Goal: Task Accomplishment & Management: Manage account settings

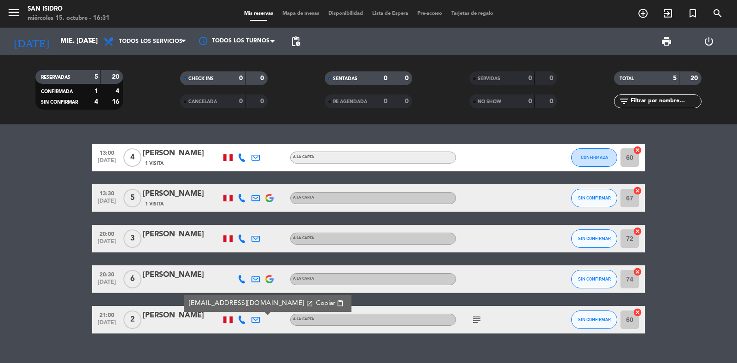
click at [23, 19] on span "menu" at bounding box center [17, 14] width 21 height 22
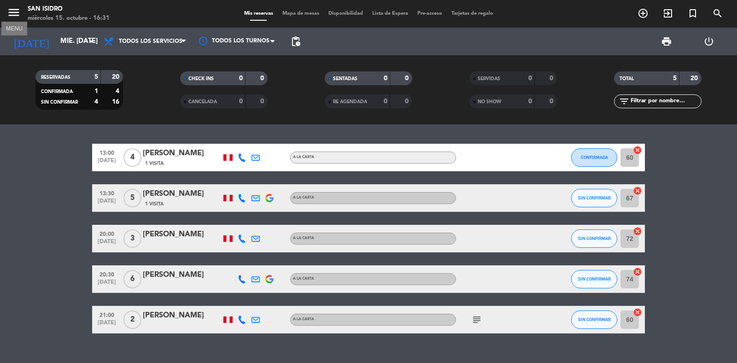
click at [14, 12] on icon "menu" at bounding box center [14, 13] width 14 height 14
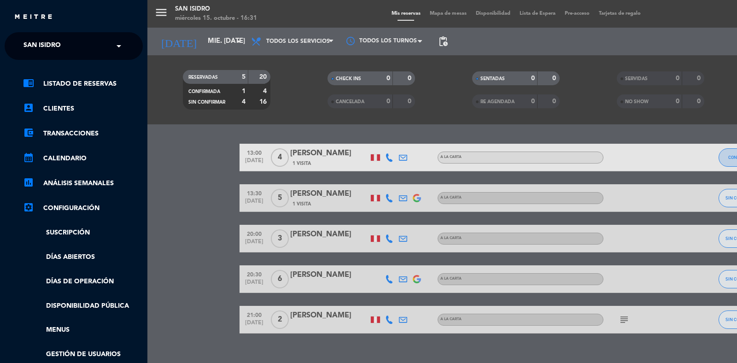
click at [67, 45] on div "× [GEOGRAPHIC_DATA][PERSON_NAME]" at bounding box center [47, 45] width 55 height 19
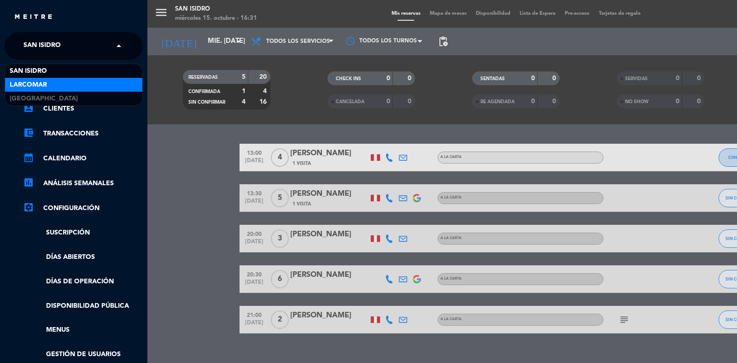
click at [73, 83] on div "Larcomar" at bounding box center [73, 85] width 137 height 14
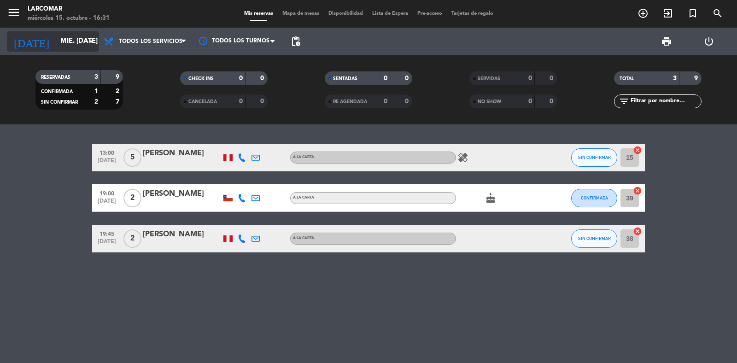
click at [68, 37] on input "mié. [DATE]" at bounding box center [100, 42] width 89 height 18
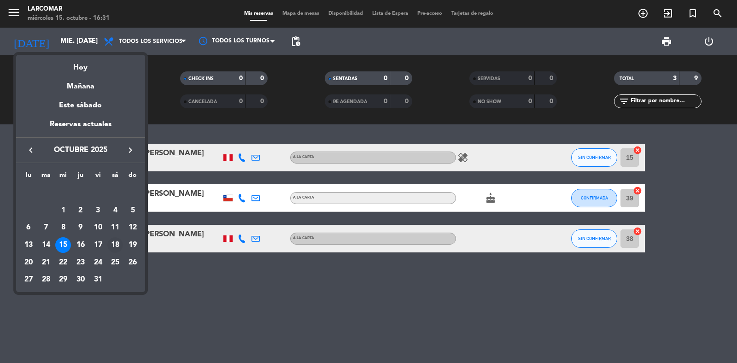
click at [113, 242] on div "18" at bounding box center [115, 245] width 16 height 16
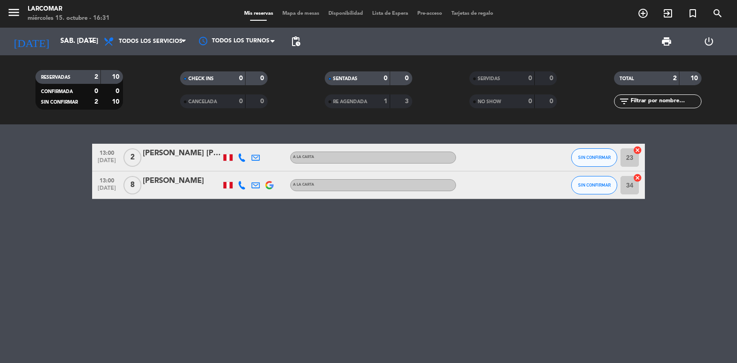
click at [242, 187] on icon at bounding box center [242, 185] width 8 height 8
click at [256, 183] on icon at bounding box center [256, 185] width 8 height 8
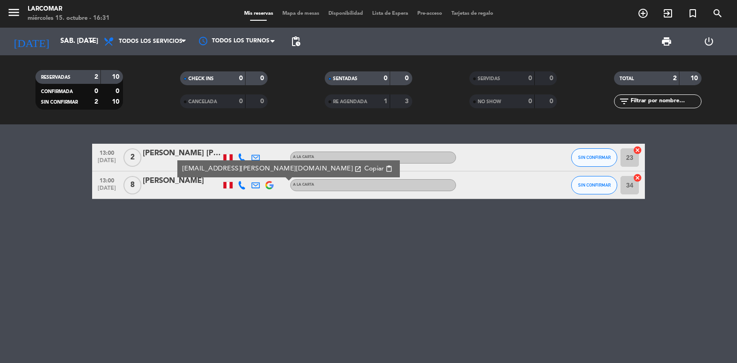
click at [362, 164] on button "Copiar content_paste" at bounding box center [379, 169] width 34 height 11
click at [56, 38] on input "sáb. [DATE]" at bounding box center [100, 42] width 89 height 18
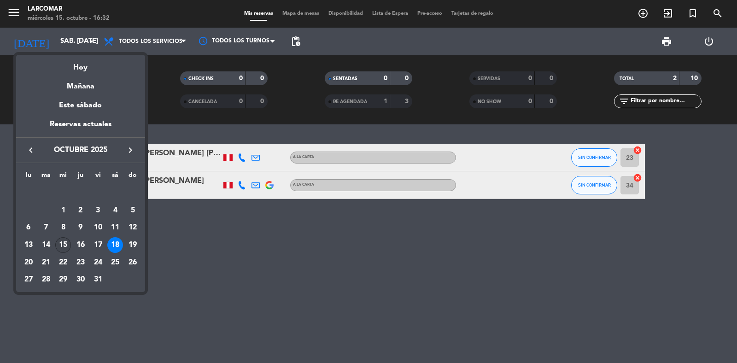
click at [61, 240] on div "15" at bounding box center [63, 245] width 16 height 16
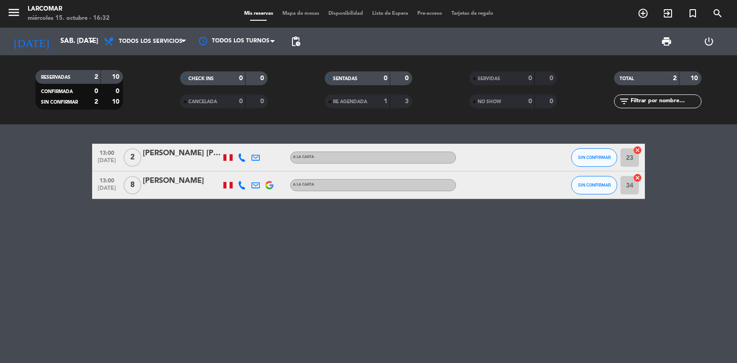
type input "mié. [DATE]"
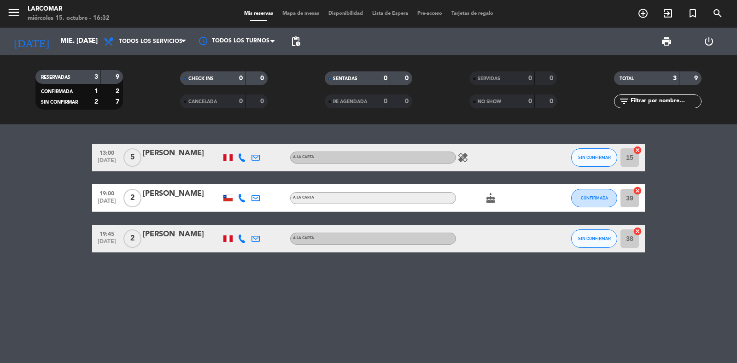
click at [240, 235] on icon at bounding box center [242, 238] width 8 height 8
drag, startPoint x: 232, startPoint y: 212, endPoint x: 268, endPoint y: 211, distance: 36.4
click at [268, 211] on div "[PHONE_NUMBER] Copiar content_paste |" at bounding box center [249, 218] width 70 height 26
copy div "987832846"
click at [263, 236] on div at bounding box center [270, 238] width 14 height 27
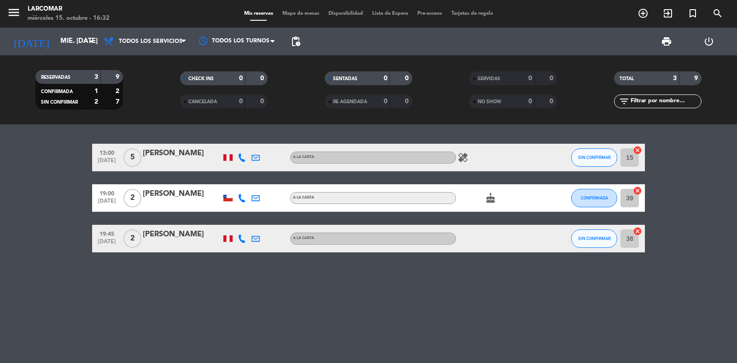
click at [256, 242] on icon at bounding box center [256, 238] width 8 height 8
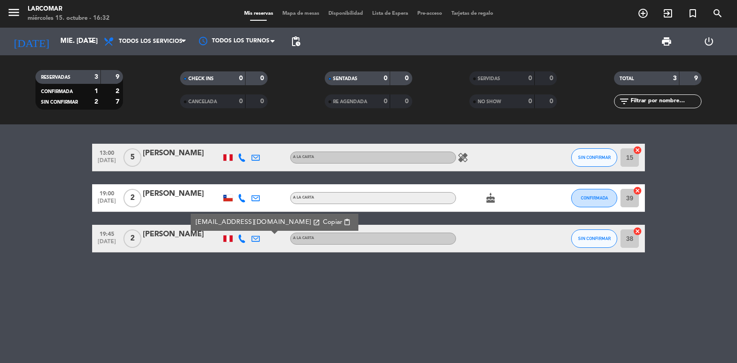
drag, startPoint x: 298, startPoint y: 215, endPoint x: 297, endPoint y: 223, distance: 8.3
click at [298, 215] on div "[EMAIL_ADDRESS][DOMAIN_NAME] open_in_new Copiar content_paste" at bounding box center [275, 222] width 168 height 17
click at [323, 223] on span "Copiar" at bounding box center [332, 222] width 19 height 10
copy span "i"
